Goal: Complete Application Form: Complete application form

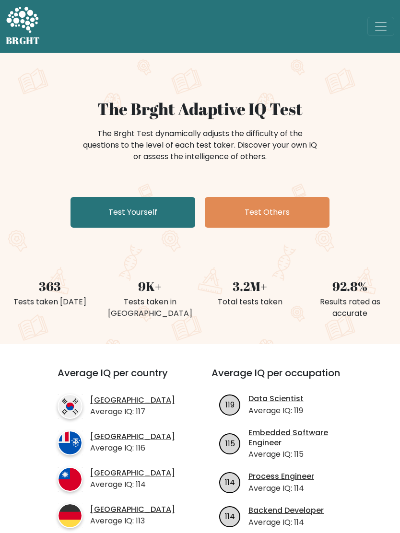
click at [122, 208] on link "Test Yourself" at bounding box center [132, 212] width 125 height 31
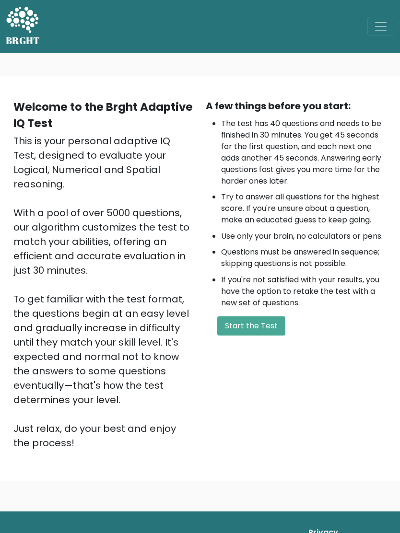
click at [268, 323] on button "Start the Test" at bounding box center [251, 325] width 68 height 19
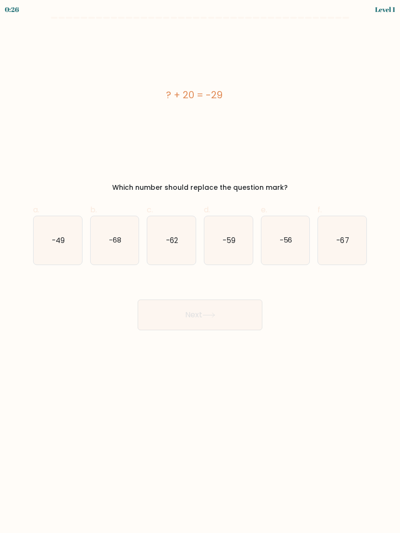
click at [39, 238] on icon "-49" at bounding box center [58, 240] width 48 height 48
click at [200, 266] on input "a. -49" at bounding box center [200, 269] width 0 height 6
radio input "true"
click at [242, 316] on button "Next" at bounding box center [200, 315] width 125 height 31
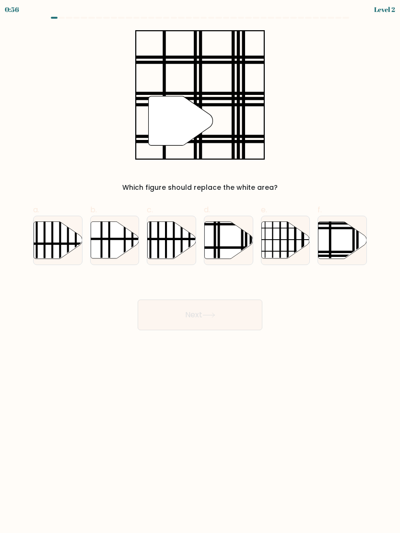
click at [337, 238] on icon at bounding box center [342, 239] width 48 height 37
click at [200, 266] on input "f." at bounding box center [200, 269] width 0 height 6
radio input "true"
click at [239, 321] on button "Next" at bounding box center [200, 315] width 125 height 31
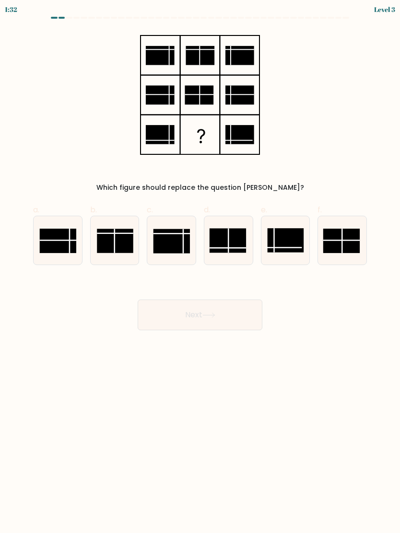
click at [228, 245] on line at bounding box center [228, 240] width 0 height 24
click at [200, 266] on input "d." at bounding box center [200, 269] width 0 height 6
radio input "true"
click at [237, 320] on button "Next" at bounding box center [200, 315] width 125 height 31
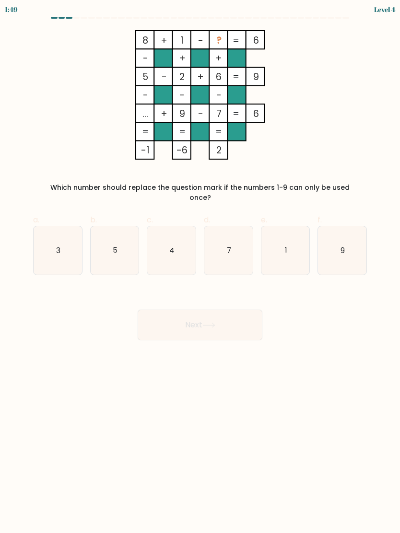
click at [65, 238] on icon "3" at bounding box center [58, 250] width 48 height 48
click at [200, 266] on input "a. 3" at bounding box center [200, 269] width 0 height 6
radio input "true"
click at [238, 316] on button "Next" at bounding box center [200, 325] width 125 height 31
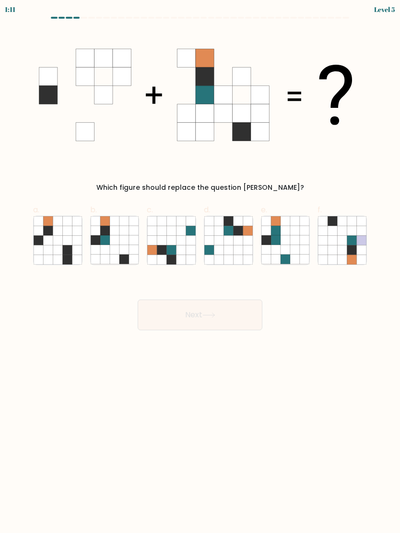
click at [110, 241] on icon at bounding box center [115, 240] width 10 height 10
click at [200, 266] on input "b." at bounding box center [200, 269] width 0 height 6
radio input "true"
click at [237, 317] on button "Next" at bounding box center [200, 315] width 125 height 31
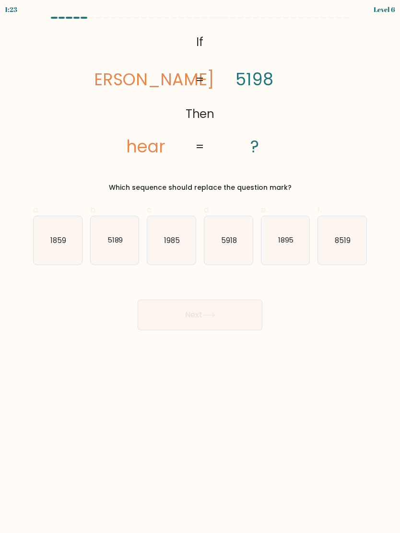
click at [166, 243] on text "1985" at bounding box center [172, 240] width 16 height 10
click at [200, 266] on input "c. 1985" at bounding box center [200, 269] width 0 height 6
radio input "true"
click at [167, 310] on button "Next" at bounding box center [200, 315] width 125 height 31
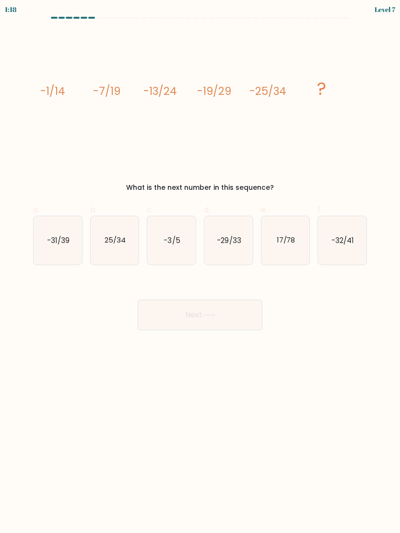
click at [50, 243] on text "-31/39" at bounding box center [58, 240] width 23 height 10
click at [200, 266] on input "a. -31/39" at bounding box center [200, 269] width 0 height 6
radio input "true"
click at [161, 312] on button "Next" at bounding box center [200, 315] width 125 height 31
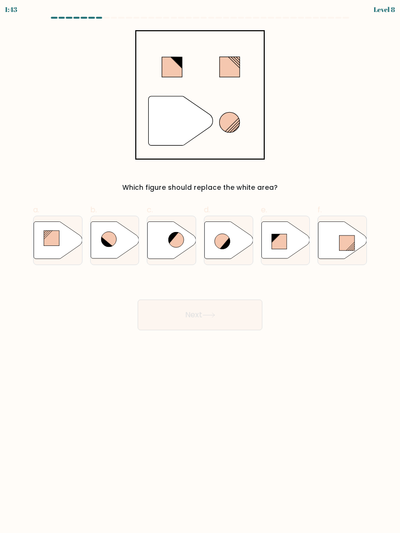
click at [234, 238] on icon at bounding box center [228, 239] width 48 height 37
click at [200, 266] on input "d." at bounding box center [200, 269] width 0 height 6
radio input "true"
click at [235, 316] on button "Next" at bounding box center [200, 315] width 125 height 31
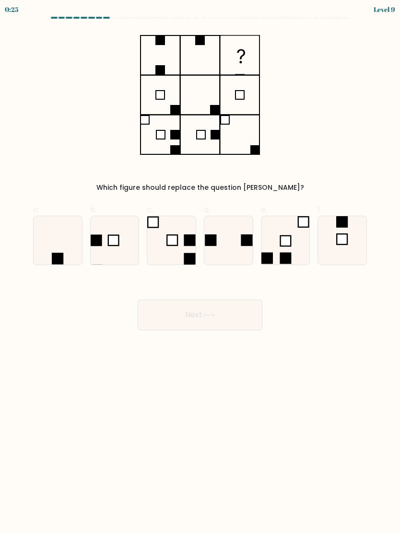
click at [228, 247] on icon at bounding box center [228, 240] width 48 height 48
click at [200, 266] on input "d." at bounding box center [200, 269] width 0 height 6
radio input "true"
click at [215, 329] on button "Next" at bounding box center [200, 315] width 125 height 31
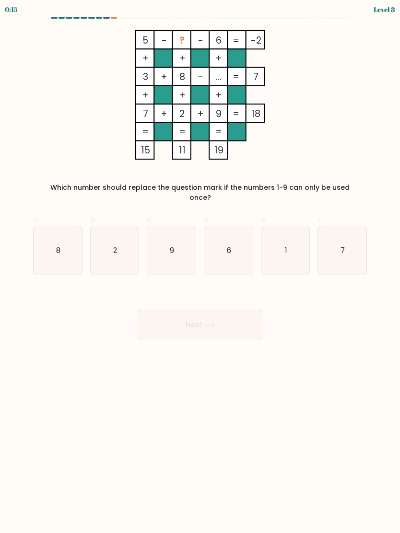
click at [291, 252] on icon "1" at bounding box center [285, 250] width 48 height 48
click at [200, 266] on input "e. 1" at bounding box center [200, 269] width 0 height 6
radio input "true"
click at [237, 321] on button "Next" at bounding box center [200, 325] width 125 height 31
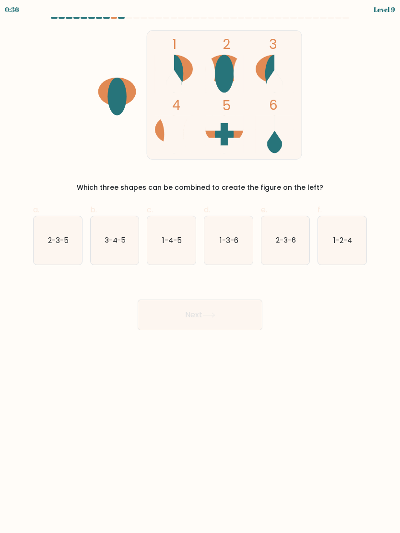
click at [231, 246] on icon "1-3-6" at bounding box center [228, 240] width 48 height 48
click at [200, 266] on input "d. 1-3-6" at bounding box center [200, 269] width 0 height 6
radio input "true"
click at [216, 329] on button "Next" at bounding box center [200, 315] width 125 height 31
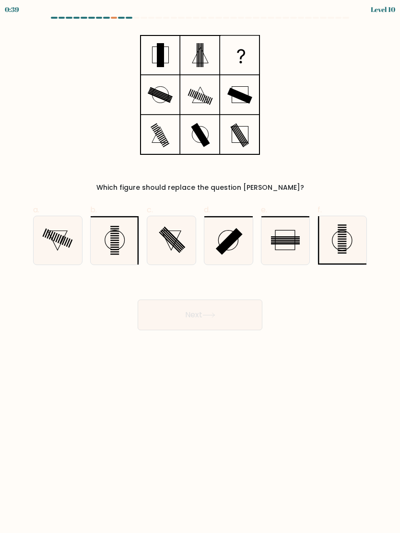
click at [110, 232] on icon at bounding box center [115, 240] width 48 height 48
click at [200, 266] on input "b." at bounding box center [200, 269] width 0 height 6
radio input "true"
click at [223, 312] on button "Next" at bounding box center [200, 315] width 125 height 31
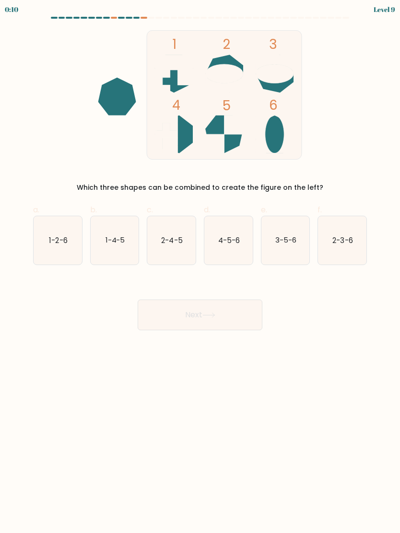
click at [174, 241] on text "2-4-5" at bounding box center [171, 240] width 21 height 10
click at [200, 266] on input "c. 2-4-5" at bounding box center [200, 269] width 0 height 6
radio input "true"
click at [58, 235] on text "1-2-6" at bounding box center [58, 240] width 18 height 10
click at [200, 266] on input "a. 1-2-6" at bounding box center [200, 269] width 0 height 6
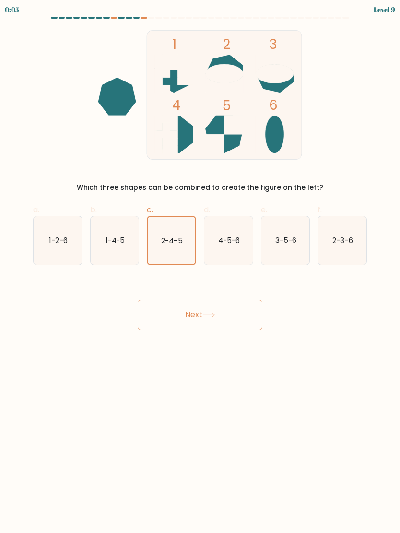
radio input "true"
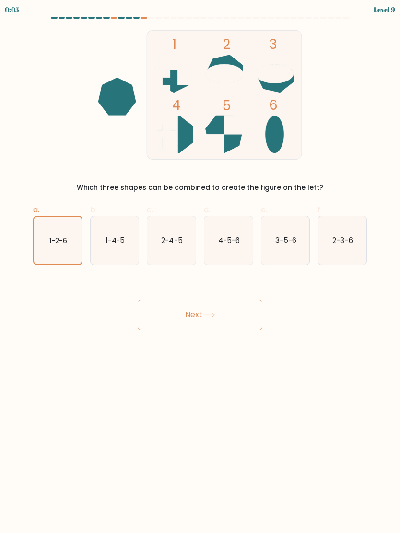
click at [234, 320] on button "Next" at bounding box center [200, 315] width 125 height 31
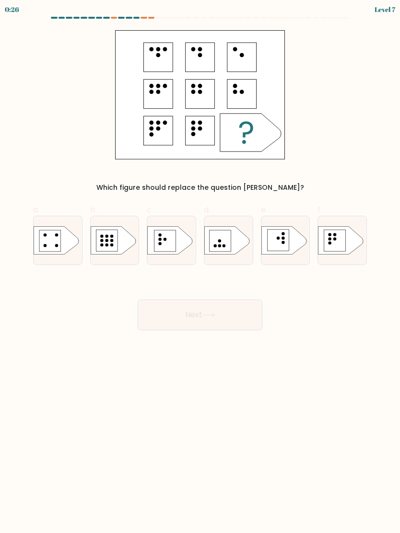
click at [158, 240] on rect at bounding box center [165, 241] width 22 height 22
click at [200, 266] on input "c." at bounding box center [200, 269] width 0 height 6
radio input "true"
click at [224, 318] on button "Next" at bounding box center [200, 315] width 125 height 31
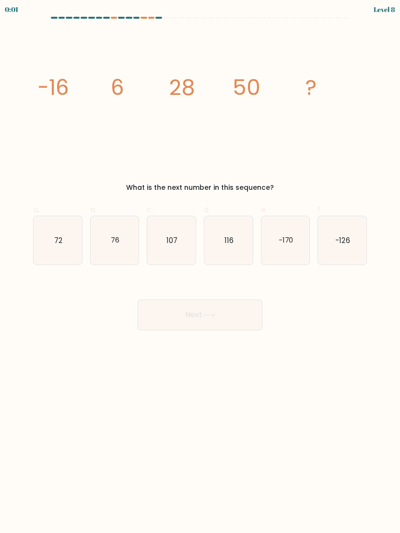
click at [50, 243] on icon "72" at bounding box center [58, 240] width 48 height 48
click at [200, 266] on input "a. 72" at bounding box center [200, 269] width 0 height 6
radio input "true"
click at [238, 320] on button "Next" at bounding box center [200, 315] width 125 height 31
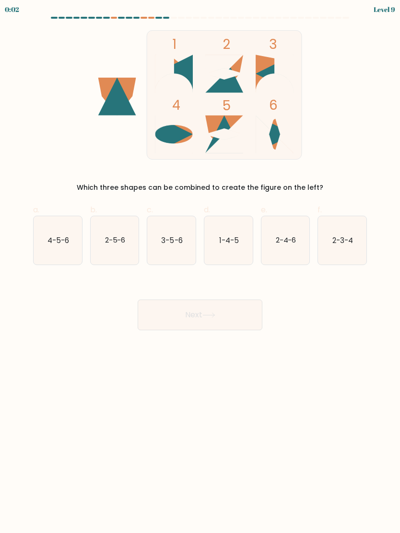
click at [59, 233] on icon "4-5-6" at bounding box center [58, 240] width 48 height 48
click at [200, 266] on input "a. 4-5-6" at bounding box center [200, 269] width 0 height 6
radio input "true"
click at [233, 319] on button "Next" at bounding box center [200, 315] width 125 height 31
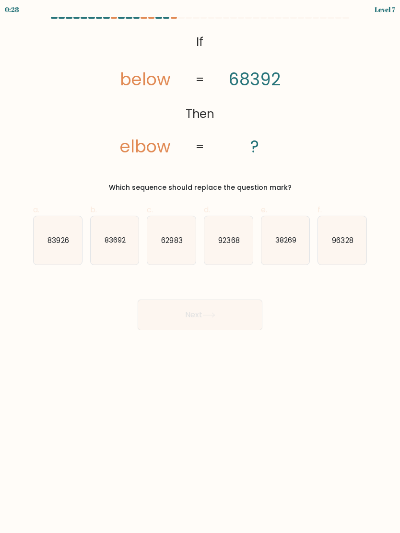
click at [114, 236] on text "83692" at bounding box center [114, 240] width 21 height 10
click at [200, 266] on input "b. 83692" at bounding box center [200, 269] width 0 height 6
radio input "true"
click at [245, 317] on button "Next" at bounding box center [200, 315] width 125 height 31
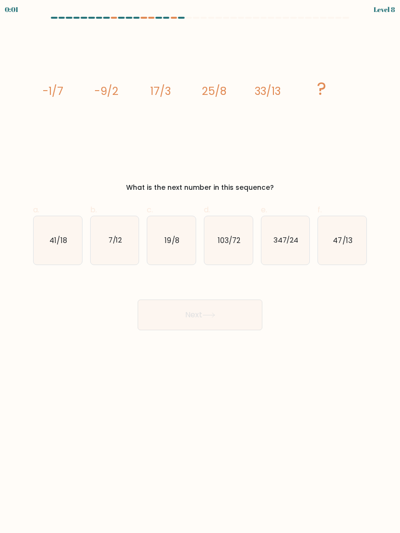
click at [45, 245] on icon "41/18" at bounding box center [58, 240] width 48 height 48
click at [200, 266] on input "a. 41/18" at bounding box center [200, 269] width 0 height 6
radio input "true"
click at [251, 317] on button "Next" at bounding box center [200, 315] width 125 height 31
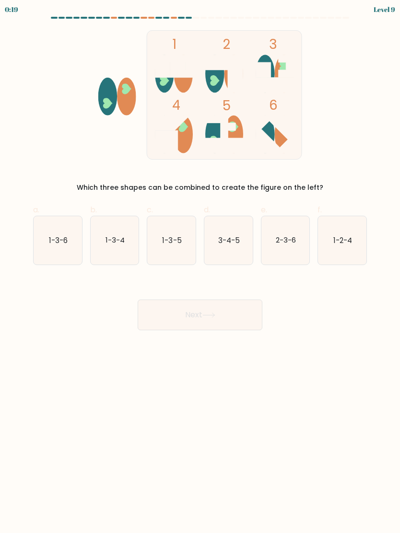
click at [183, 248] on icon "1-3-5" at bounding box center [171, 240] width 48 height 48
click at [200, 266] on input "c. 1-3-5" at bounding box center [200, 269] width 0 height 6
radio input "true"
click at [210, 319] on button "Next" at bounding box center [200, 315] width 125 height 31
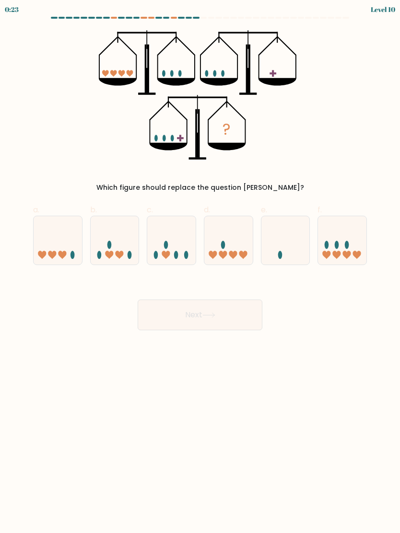
click at [360, 239] on icon at bounding box center [342, 240] width 48 height 40
click at [200, 266] on input "f." at bounding box center [200, 269] width 0 height 6
radio input "true"
click at [244, 318] on button "Next" at bounding box center [200, 315] width 125 height 31
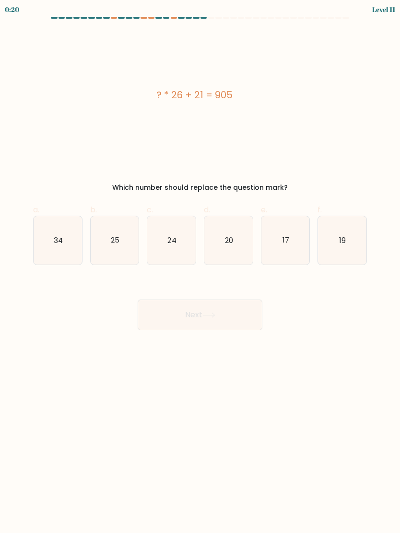
click at [226, 237] on text "20" at bounding box center [229, 240] width 8 height 10
click at [200, 266] on input "d. 20" at bounding box center [200, 269] width 0 height 6
radio input "true"
click at [296, 234] on icon "17" at bounding box center [285, 240] width 48 height 48
click at [200, 266] on input "e. 17" at bounding box center [200, 269] width 0 height 6
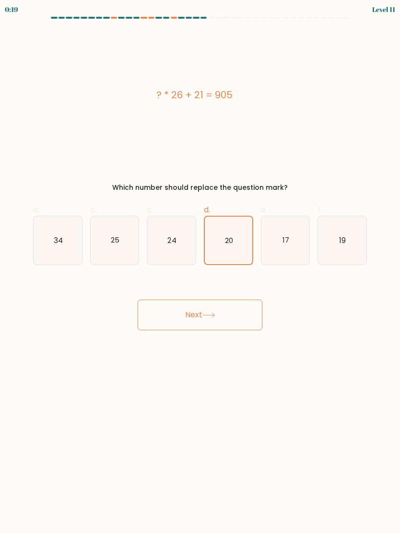
radio input "true"
click at [127, 245] on icon "25" at bounding box center [115, 240] width 48 height 48
click at [200, 266] on input "b. 25" at bounding box center [200, 269] width 0 height 6
radio input "true"
click at [57, 254] on icon "34" at bounding box center [58, 240] width 48 height 48
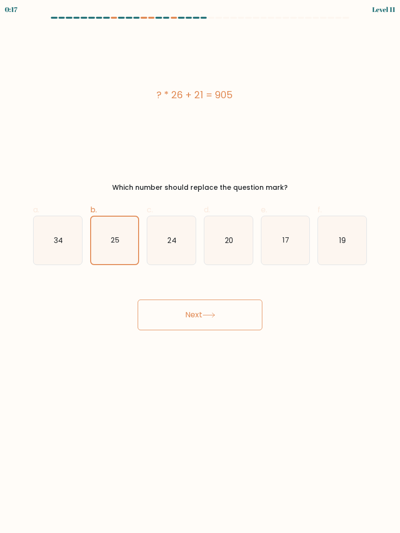
click at [200, 266] on input "a. 34" at bounding box center [200, 269] width 0 height 6
radio input "true"
click at [220, 308] on button "Next" at bounding box center [200, 315] width 125 height 31
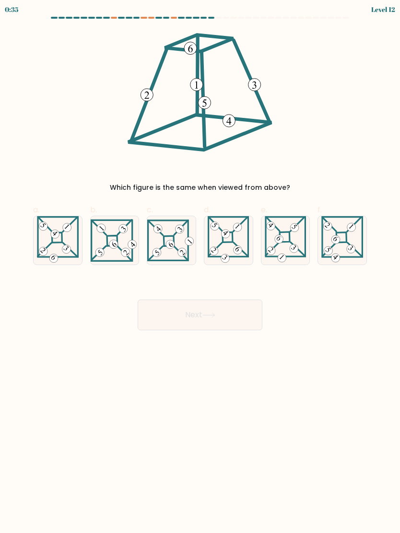
click at [342, 233] on 275 at bounding box center [341, 237] width 10 height 10
click at [200, 266] on input "f." at bounding box center [200, 269] width 0 height 6
radio input "true"
click at [155, 321] on button "Next" at bounding box center [200, 315] width 125 height 31
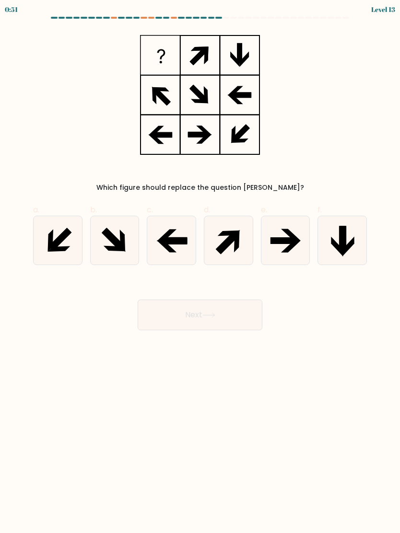
click at [48, 247] on icon at bounding box center [49, 240] width 5 height 23
click at [200, 266] on input "a." at bounding box center [200, 269] width 0 height 6
radio input "true"
click at [167, 324] on button "Next" at bounding box center [200, 315] width 125 height 31
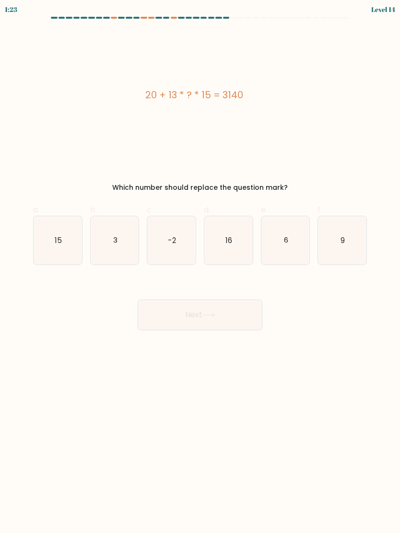
click at [234, 259] on icon "16" at bounding box center [228, 240] width 48 height 48
click at [200, 266] on input "d. 16" at bounding box center [200, 269] width 0 height 6
radio input "true"
click at [51, 260] on icon "15" at bounding box center [58, 240] width 48 height 48
click at [200, 266] on input "a. 15" at bounding box center [200, 269] width 0 height 6
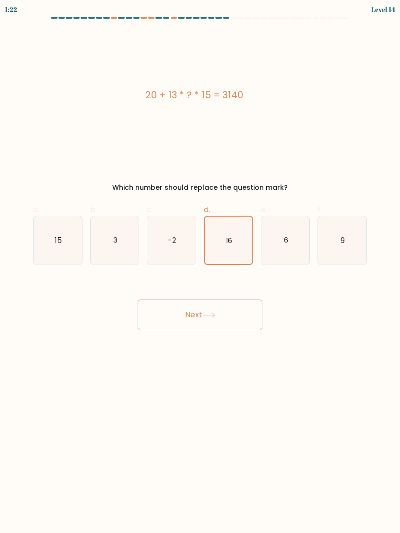
radio input "true"
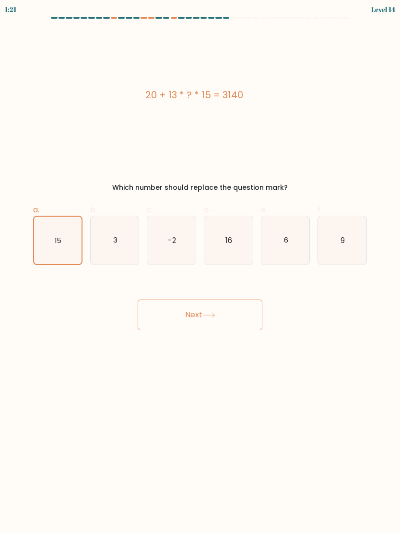
click at [223, 249] on icon "16" at bounding box center [228, 240] width 48 height 48
click at [200, 266] on input "d. 16" at bounding box center [200, 269] width 0 height 6
radio input "true"
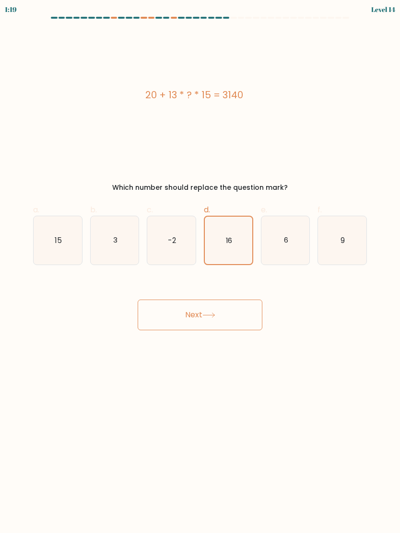
click at [150, 313] on button "Next" at bounding box center [200, 315] width 125 height 31
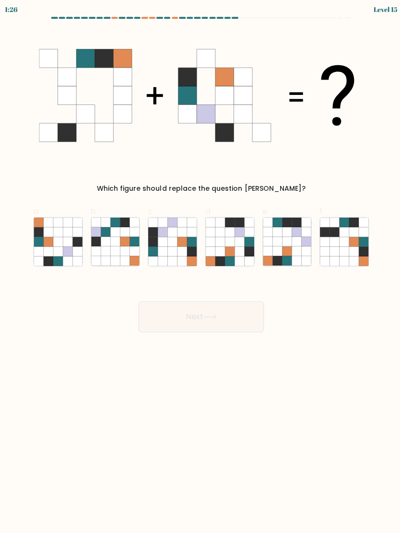
click at [237, 231] on icon at bounding box center [238, 231] width 10 height 10
click at [200, 266] on input "d." at bounding box center [200, 269] width 0 height 6
radio input "true"
click at [219, 313] on button "Next" at bounding box center [200, 315] width 125 height 31
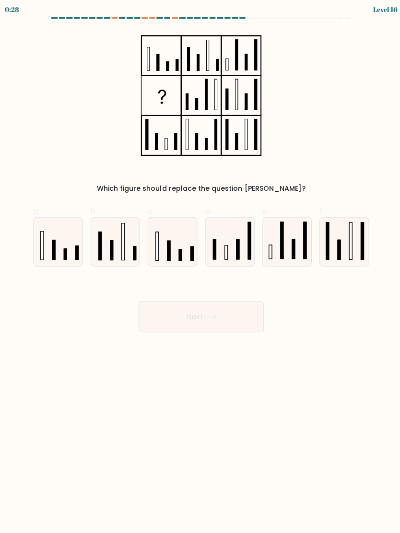
click at [241, 243] on icon at bounding box center [228, 240] width 48 height 48
click at [200, 266] on input "d." at bounding box center [200, 269] width 0 height 6
radio input "true"
click at [237, 317] on button "Next" at bounding box center [200, 315] width 125 height 31
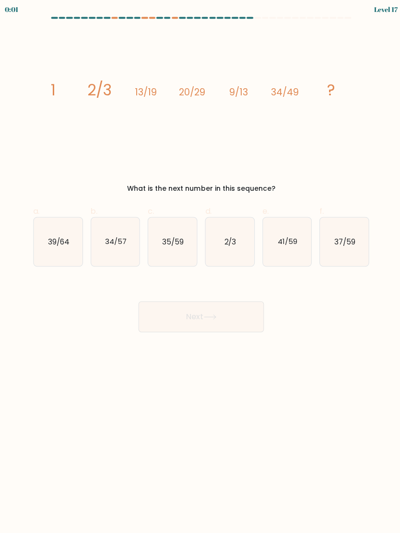
click at [288, 246] on icon "41/59" at bounding box center [285, 240] width 48 height 48
click at [200, 266] on input "e. 41/59" at bounding box center [200, 269] width 0 height 6
radio input "true"
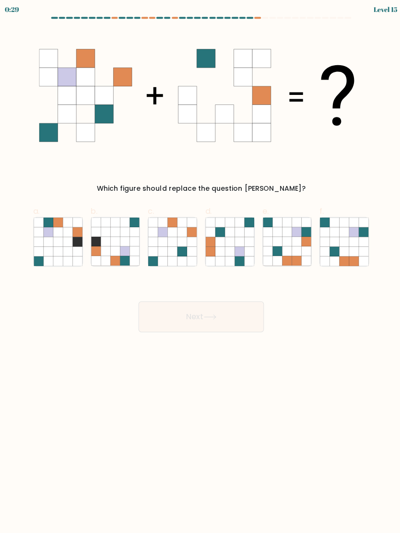
click at [289, 254] on icon at bounding box center [285, 250] width 10 height 10
click at [200, 266] on input "e." at bounding box center [200, 269] width 0 height 6
radio input "true"
click at [239, 315] on button "Next" at bounding box center [200, 315] width 125 height 31
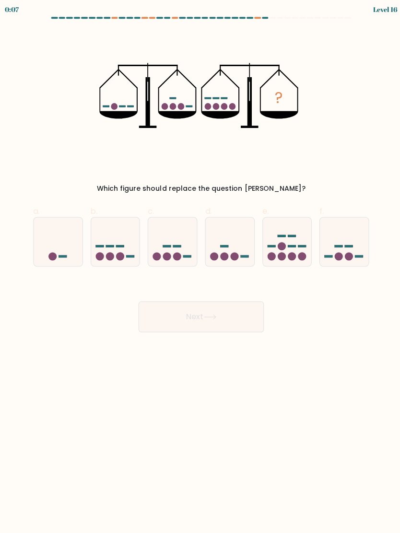
click at [298, 248] on icon at bounding box center [285, 240] width 48 height 40
click at [200, 266] on input "e." at bounding box center [200, 269] width 0 height 6
radio input "true"
click at [337, 253] on circle at bounding box center [337, 255] width 8 height 8
click at [200, 266] on input "f." at bounding box center [200, 269] width 0 height 6
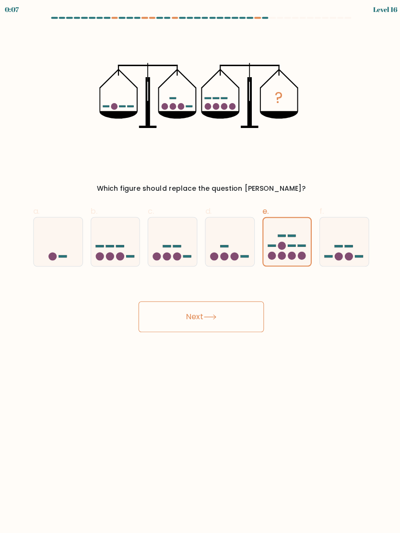
radio input "true"
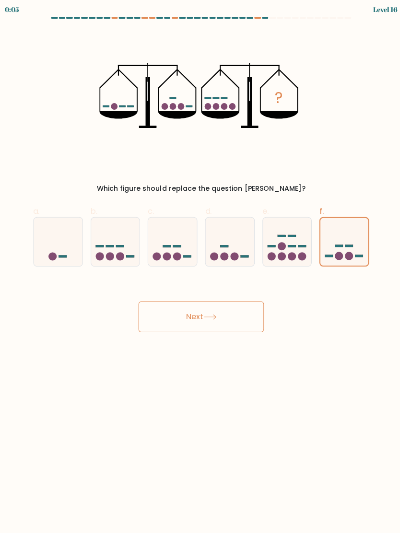
click at [106, 249] on icon at bounding box center [115, 240] width 48 height 40
click at [200, 266] on input "b." at bounding box center [200, 269] width 0 height 6
radio input "true"
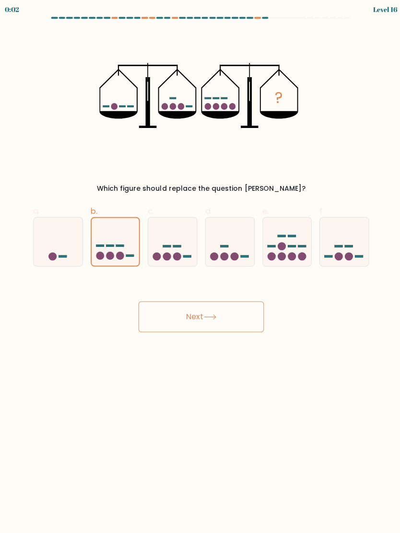
click at [229, 312] on button "Next" at bounding box center [200, 315] width 125 height 31
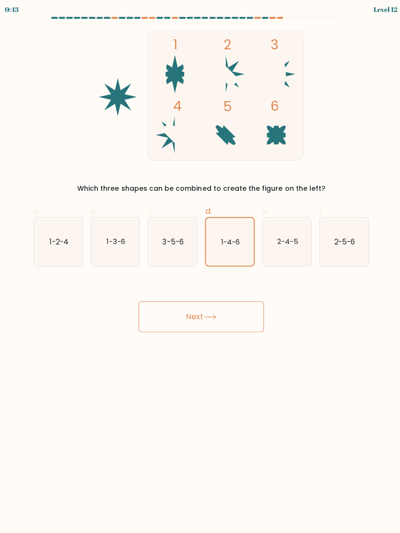
click at [231, 239] on text "1-4-6" at bounding box center [228, 240] width 19 height 10
click at [200, 266] on input "d. 1-4-6" at bounding box center [200, 269] width 0 height 6
click at [53, 258] on icon "1-2-4" at bounding box center [58, 240] width 48 height 48
click at [200, 266] on input "a. 1-2-4" at bounding box center [200, 269] width 0 height 6
radio input "true"
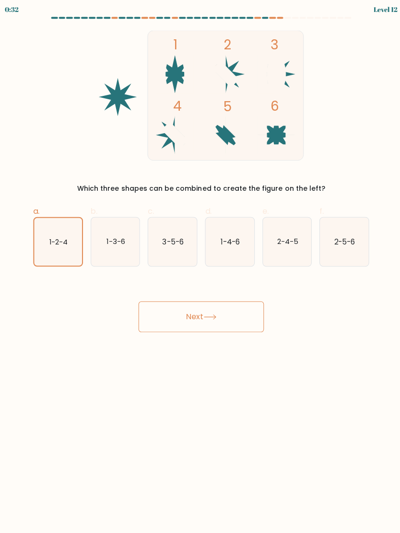
click at [297, 241] on icon "2-4-5" at bounding box center [285, 240] width 48 height 48
click at [200, 266] on input "e. 2-4-5" at bounding box center [200, 269] width 0 height 6
radio input "true"
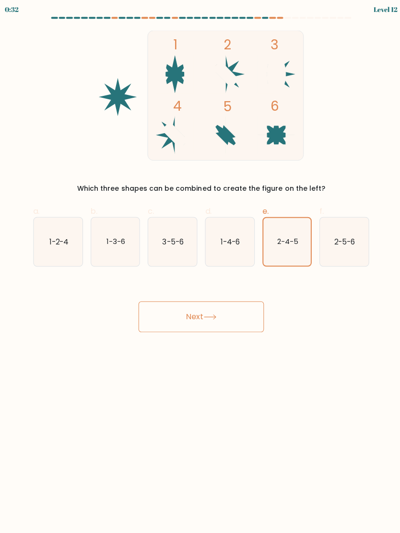
click at [242, 308] on button "Next" at bounding box center [200, 315] width 125 height 31
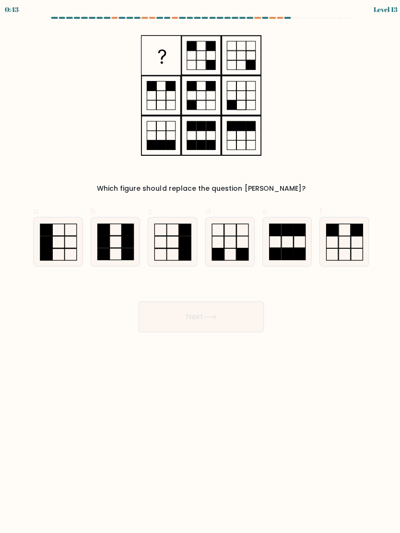
click at [342, 261] on icon at bounding box center [342, 240] width 48 height 48
click at [200, 266] on input "f." at bounding box center [200, 269] width 0 height 6
radio input "true"
click at [240, 319] on button "Next" at bounding box center [200, 315] width 125 height 31
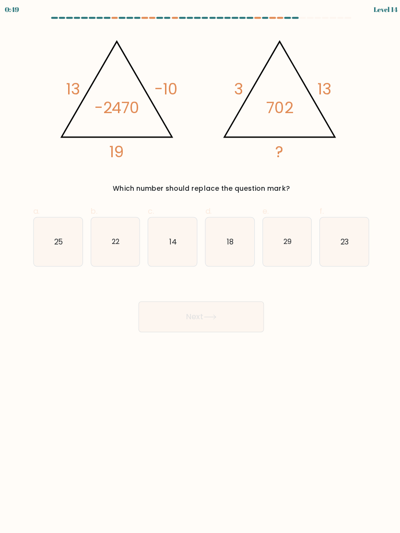
click at [303, 246] on icon "29" at bounding box center [285, 240] width 48 height 48
click at [200, 266] on input "e. 29" at bounding box center [200, 269] width 0 height 6
radio input "true"
click at [239, 320] on button "Next" at bounding box center [200, 315] width 125 height 31
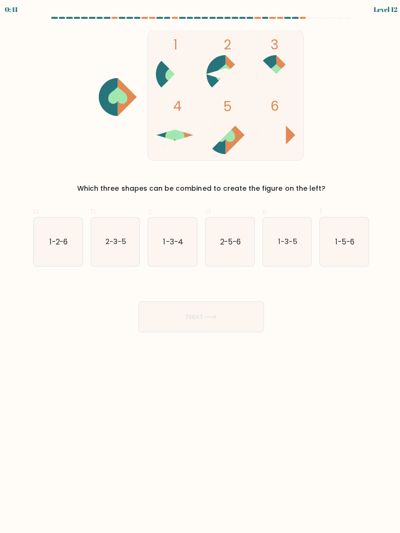
click at [167, 232] on icon "1-3-4" at bounding box center [171, 240] width 48 height 48
click at [200, 266] on input "c. 1-3-4" at bounding box center [200, 269] width 0 height 6
radio input "true"
click at [239, 316] on button "Next" at bounding box center [200, 315] width 125 height 31
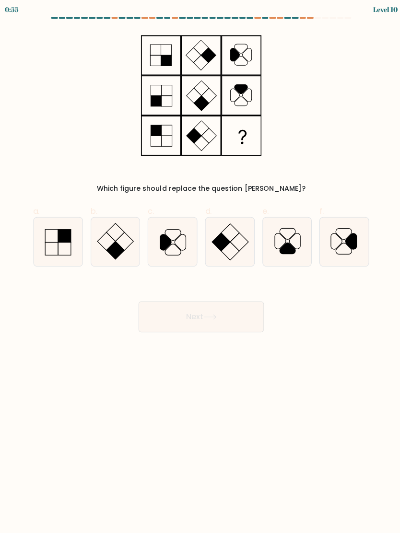
click at [351, 231] on icon at bounding box center [342, 240] width 48 height 48
click at [200, 266] on input "f." at bounding box center [200, 269] width 0 height 6
radio input "true"
click at [246, 322] on button "Next" at bounding box center [200, 315] width 125 height 31
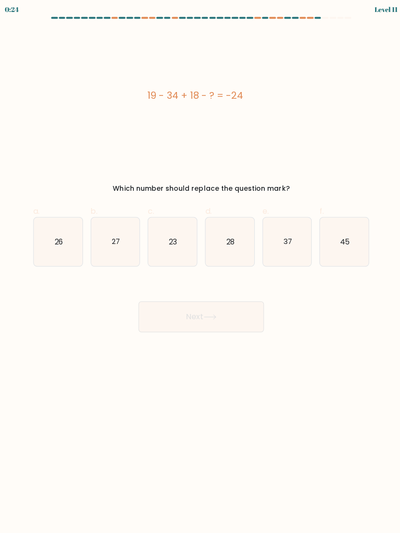
click at [289, 234] on icon "37" at bounding box center [285, 240] width 48 height 48
click at [200, 266] on input "e. 37" at bounding box center [200, 269] width 0 height 6
radio input "true"
click at [169, 329] on button "Next" at bounding box center [200, 315] width 125 height 31
click at [166, 308] on button "Next" at bounding box center [200, 315] width 125 height 31
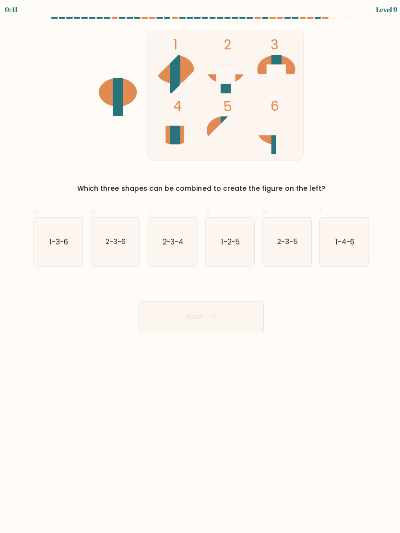
click at [175, 245] on text "2-3-4" at bounding box center [171, 240] width 21 height 10
click at [200, 266] on input "c. 2-3-4" at bounding box center [200, 269] width 0 height 6
radio input "true"
click at [190, 315] on button "Next" at bounding box center [200, 315] width 125 height 31
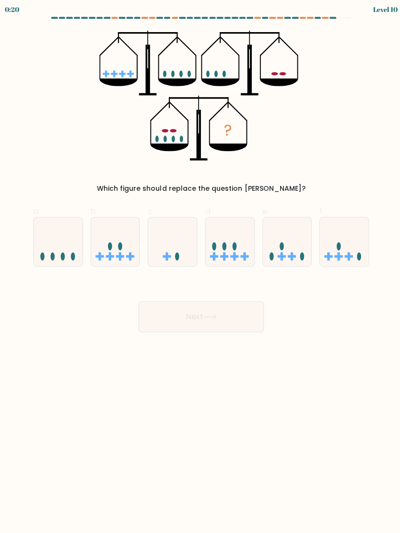
click at [237, 242] on icon at bounding box center [228, 240] width 48 height 40
click at [200, 266] on input "d." at bounding box center [200, 269] width 0 height 6
radio input "true"
click at [235, 323] on button "Next" at bounding box center [200, 315] width 125 height 31
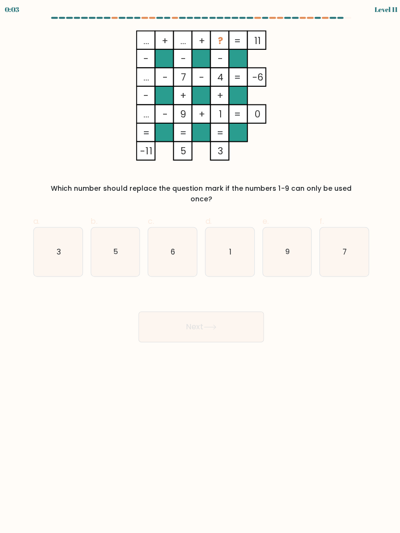
click at [155, 247] on icon "6" at bounding box center [171, 250] width 48 height 48
click at [200, 266] on input "c. 6" at bounding box center [200, 269] width 0 height 6
radio input "true"
click at [167, 326] on button "Next" at bounding box center [200, 325] width 125 height 31
click at [174, 329] on button "Next" at bounding box center [200, 325] width 125 height 31
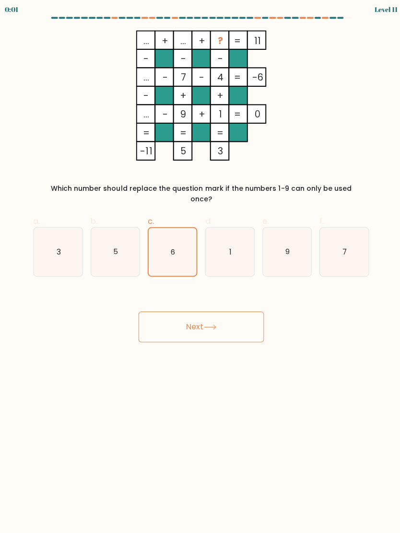
click at [178, 324] on button "Next" at bounding box center [200, 325] width 125 height 31
click at [170, 235] on icon "6" at bounding box center [171, 250] width 47 height 47
click at [200, 266] on input "c. 6" at bounding box center [200, 269] width 0 height 6
click at [212, 323] on icon at bounding box center [208, 325] width 13 height 5
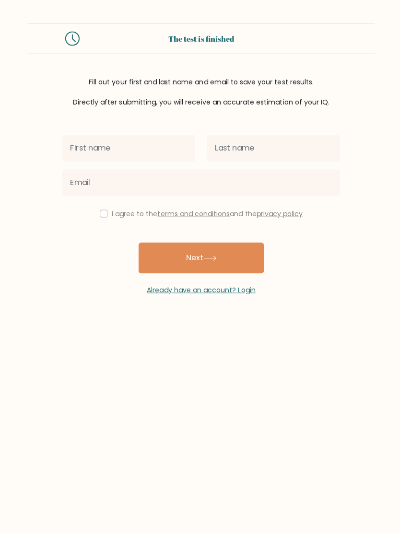
click at [89, 150] on input "text" at bounding box center [128, 147] width 132 height 27
type input "[PERSON_NAME]"
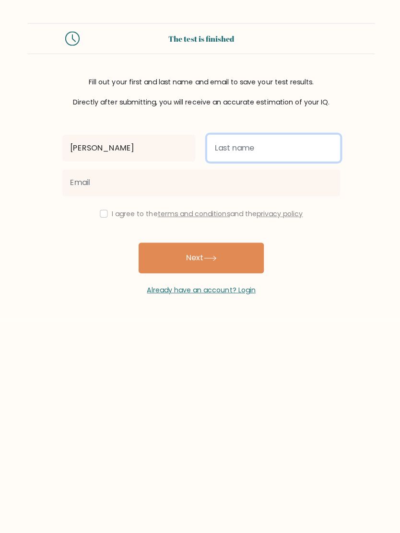
click at [281, 145] on input "text" at bounding box center [272, 147] width 132 height 27
type input "Almasri"
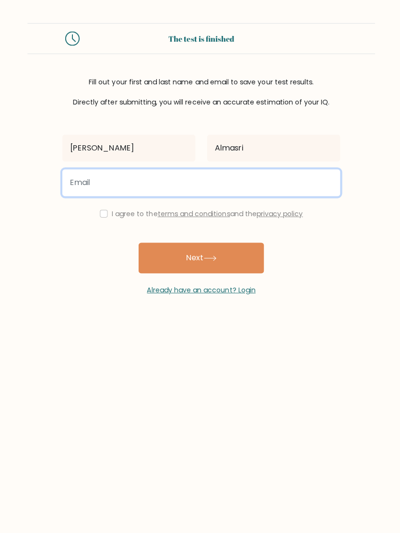
click at [291, 180] on input "email" at bounding box center [200, 181] width 276 height 27
type input "[EMAIL_ADDRESS][DOMAIN_NAME]"
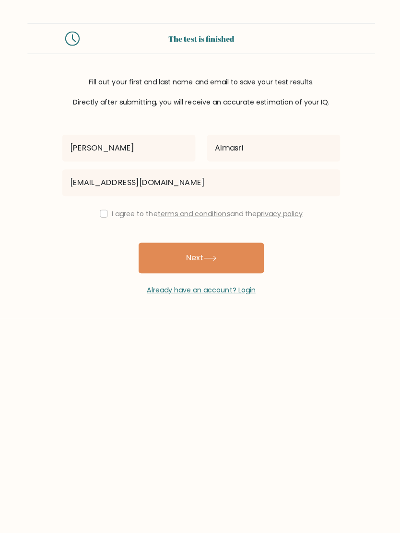
click at [104, 212] on input "checkbox" at bounding box center [103, 212] width 8 height 8
checkbox input "true"
click at [237, 261] on button "Next" at bounding box center [200, 256] width 125 height 31
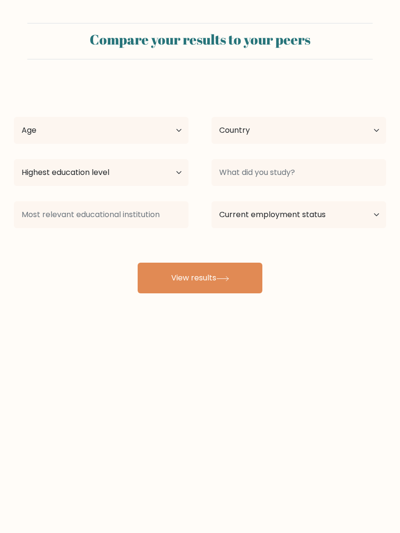
select select "[PERSON_NAME]"
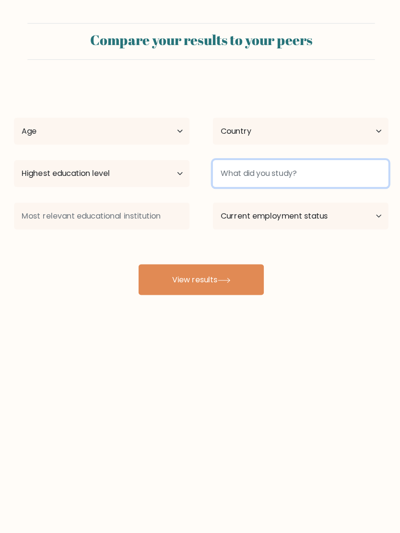
click at [373, 167] on input at bounding box center [298, 172] width 174 height 27
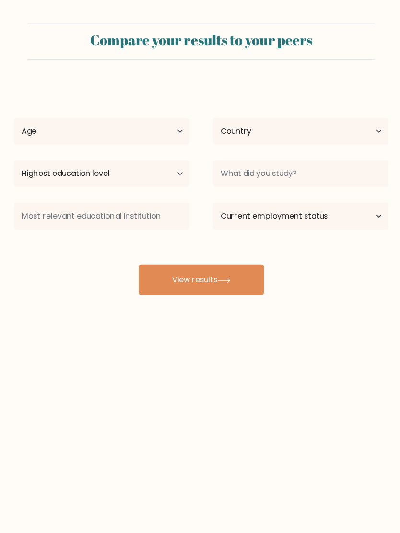
click at [357, 279] on div "[PERSON_NAME] Age Under [DEMOGRAPHIC_DATA] [DEMOGRAPHIC_DATA] [DEMOGRAPHIC_DATA…" at bounding box center [199, 187] width 383 height 211
click at [246, 280] on button "View results" at bounding box center [200, 278] width 125 height 31
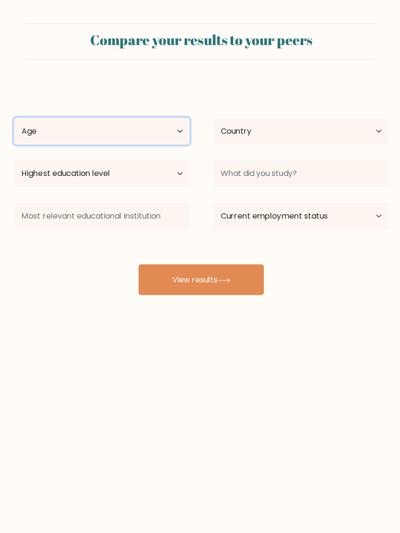
click at [41, 127] on select "Age Under [DEMOGRAPHIC_DATA] [DEMOGRAPHIC_DATA] [DEMOGRAPHIC_DATA] [DEMOGRAPHIC…" at bounding box center [101, 130] width 174 height 27
select select "18_24"
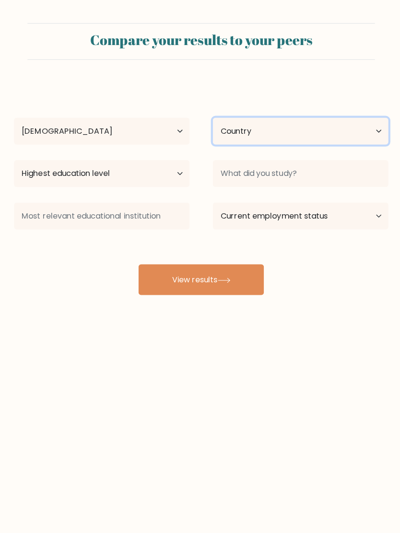
click at [360, 141] on select "Country [GEOGRAPHIC_DATA] [GEOGRAPHIC_DATA] [GEOGRAPHIC_DATA] [US_STATE] [GEOGR…" at bounding box center [298, 130] width 174 height 27
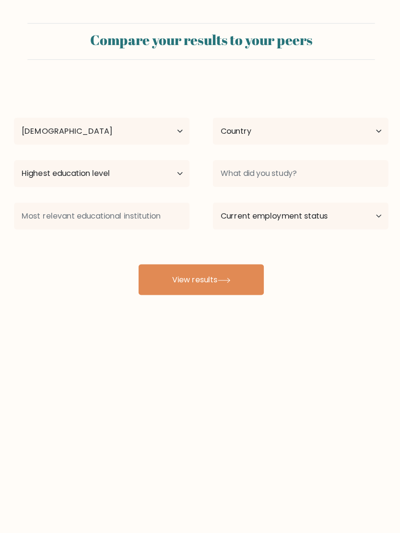
click at [245, 279] on button "View results" at bounding box center [200, 278] width 125 height 31
click at [55, 176] on select "Highest education level No schooling Primary Lower Secondary Upper Secondary Oc…" at bounding box center [101, 172] width 174 height 27
select select "upper_secondary"
click at [232, 282] on button "View results" at bounding box center [200, 278] width 125 height 31
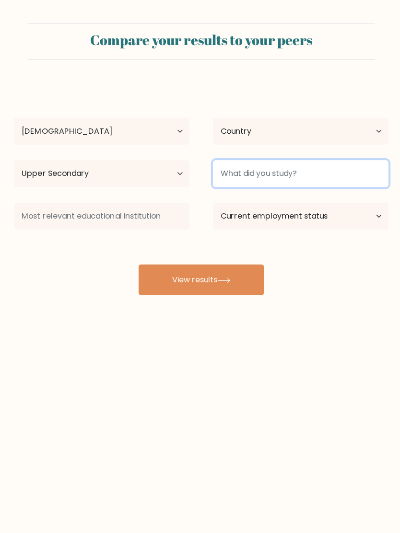
click at [337, 180] on input at bounding box center [298, 172] width 174 height 27
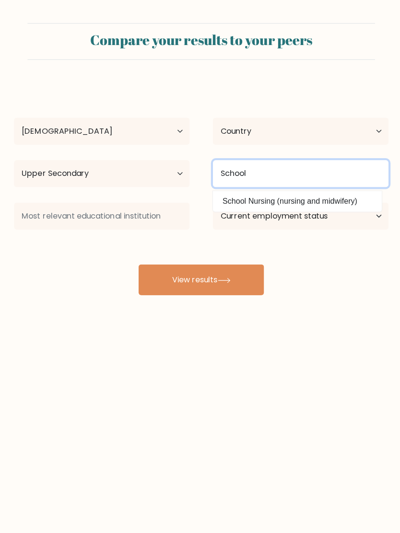
type input "School"
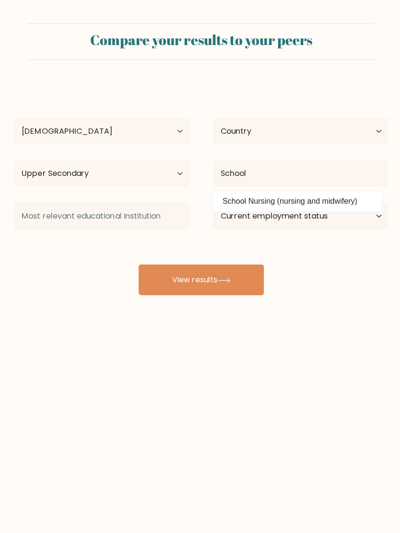
click at [243, 279] on button "View results" at bounding box center [200, 278] width 125 height 31
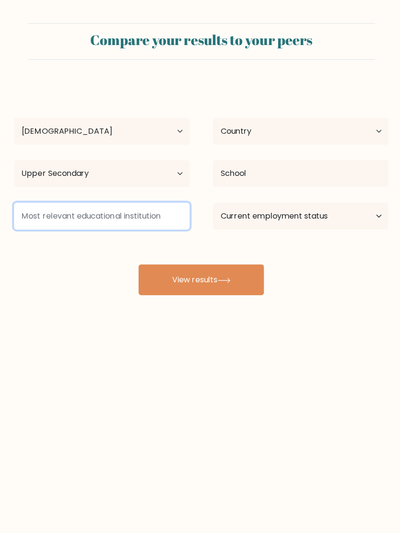
click at [61, 213] on input at bounding box center [101, 214] width 174 height 27
type input "J"
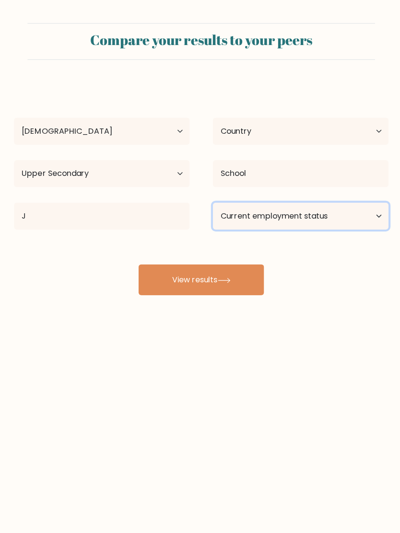
click at [347, 220] on select "Current employment status Employed Student Retired Other / prefer not to answer" at bounding box center [298, 214] width 174 height 27
select select "student"
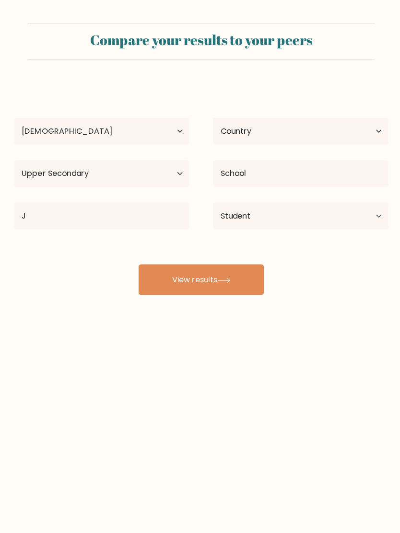
click at [232, 289] on button "View results" at bounding box center [200, 278] width 125 height 31
